Goal: Transaction & Acquisition: Obtain resource

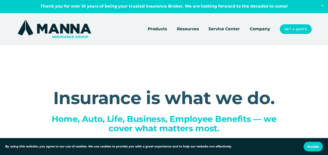
scroll to position [2, 0]
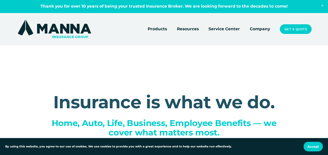
click at [313, 145] on span "Accept" at bounding box center [312, 146] width 11 height 4
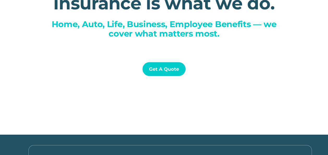
scroll to position [106, 0]
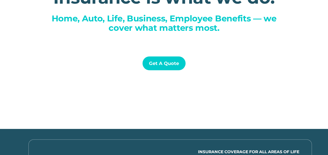
click at [166, 62] on link "Get a Quote" at bounding box center [163, 63] width 43 height 14
